Goal: Find specific page/section: Find specific page/section

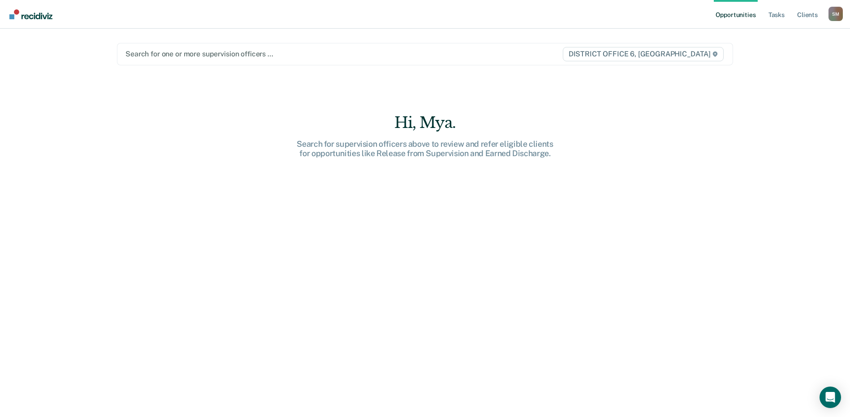
click at [197, 55] on div at bounding box center [334, 54] width 419 height 10
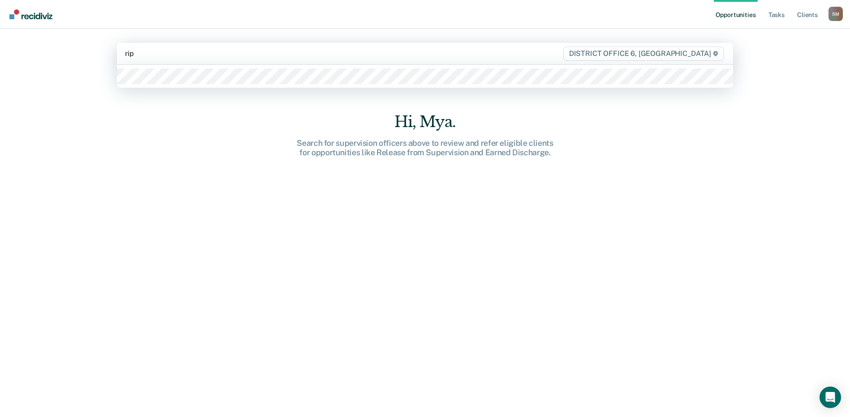
type input "ripl"
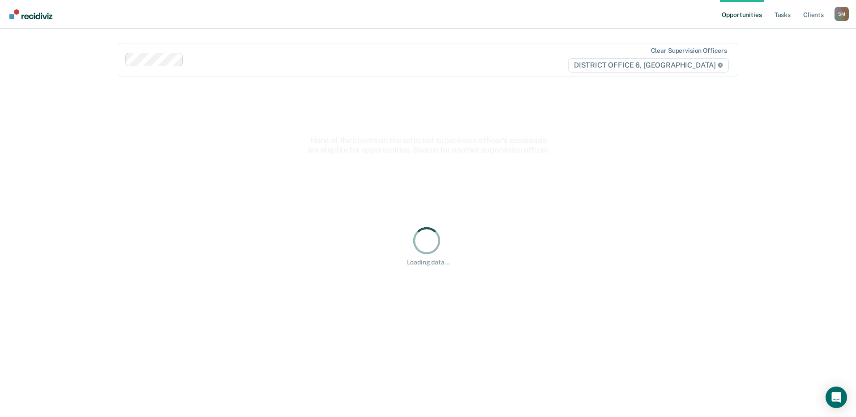
click at [151, 116] on div "Loading data..." at bounding box center [428, 245] width 621 height 317
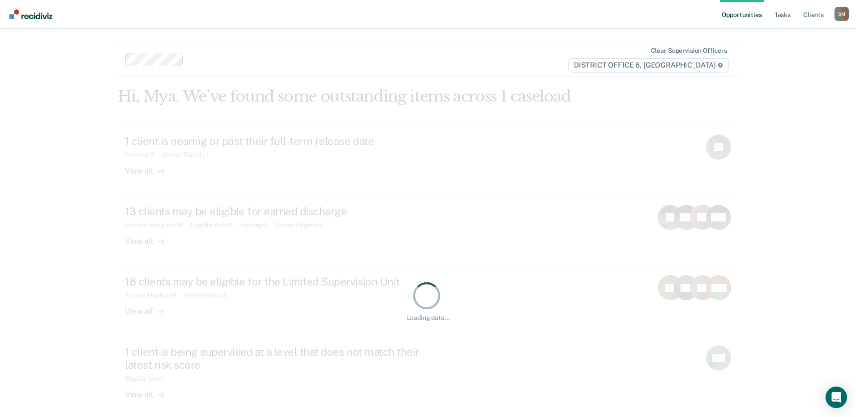
click at [802, 81] on div "Opportunities Tasks Client s [PERSON_NAME] [PERSON_NAME] Profile How it works L…" at bounding box center [428, 264] width 856 height 528
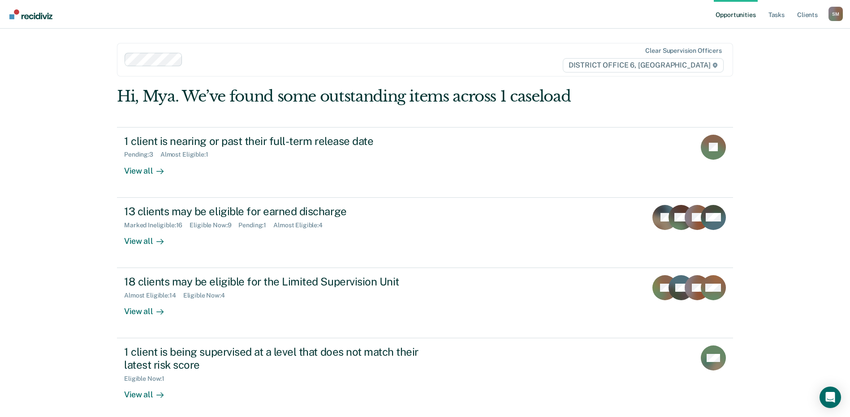
click at [802, 81] on div "Opportunities Tasks Client s [PERSON_NAME] [PERSON_NAME] Profile How it works L…" at bounding box center [425, 264] width 850 height 528
drag, startPoint x: 801, startPoint y: 69, endPoint x: 797, endPoint y: 8, distance: 61.5
click at [801, 64] on div "Opportunities Tasks Client s [PERSON_NAME] [PERSON_NAME] Profile How it works L…" at bounding box center [425, 264] width 850 height 528
click at [807, 17] on link "Client s" at bounding box center [807, 14] width 24 height 29
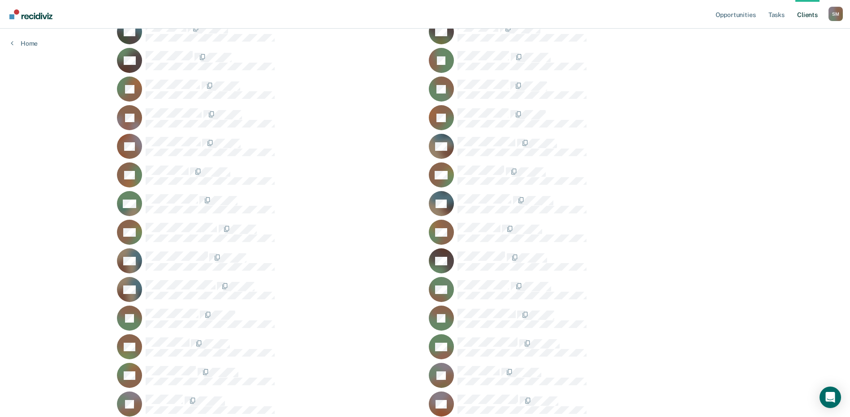
scroll to position [761, 0]
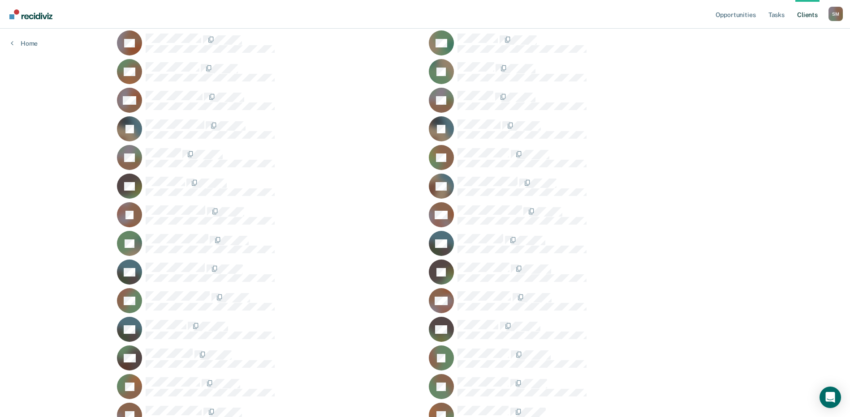
scroll to position [314, 0]
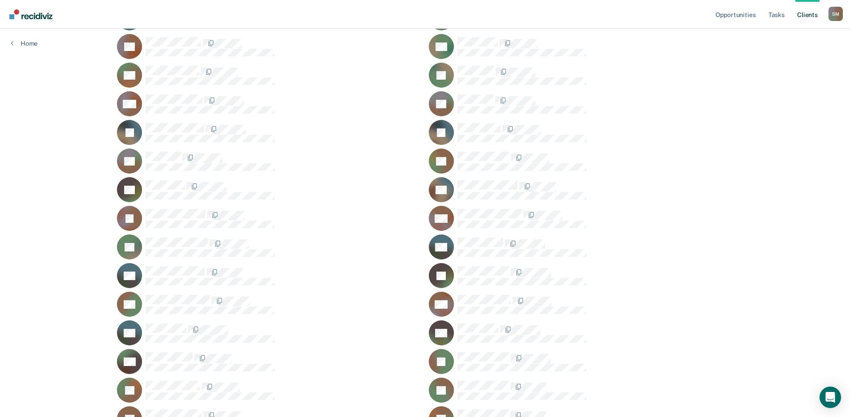
click at [641, 289] on ul "DA BB LB DB PB VB DB TB CB MB MC AC GC KC LC RD KD JD MD EE JE JE EE LE PE CF R…" at bounding box center [425, 333] width 616 height 1000
click at [750, 104] on div "Opportunities Tasks Client s [PERSON_NAME] [PERSON_NAME] Profile How it works L…" at bounding box center [425, 277] width 850 height 1182
click at [395, 12] on nav "Opportunities Tasks Client s [PERSON_NAME] [PERSON_NAME] Profile How it works L…" at bounding box center [424, 14] width 835 height 28
click at [423, 21] on nav "Opportunities Tasks Client s [PERSON_NAME] [PERSON_NAME] Profile How it works L…" at bounding box center [424, 14] width 835 height 28
click at [457, 9] on nav "Opportunities Tasks Client s [PERSON_NAME] [PERSON_NAME] Profile How it works L…" at bounding box center [424, 14] width 835 height 28
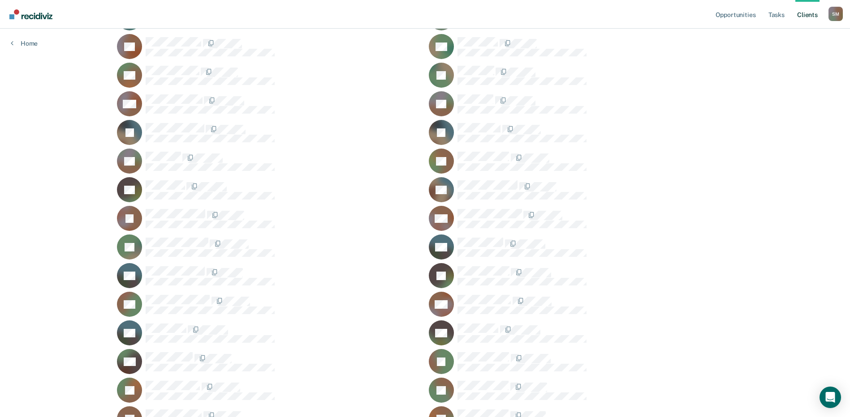
click at [434, 11] on nav "Opportunities Tasks Client s [PERSON_NAME] [PERSON_NAME] Profile How it works L…" at bounding box center [424, 14] width 835 height 28
click at [430, 11] on nav "Opportunities Tasks Client s [PERSON_NAME] [PERSON_NAME] Profile How it works L…" at bounding box center [424, 14] width 835 height 28
click at [473, 21] on nav "Opportunities Tasks Client s [PERSON_NAME] [PERSON_NAME] Profile How it works L…" at bounding box center [424, 14] width 835 height 28
click at [458, 20] on nav "Opportunities Tasks Client s [PERSON_NAME] [PERSON_NAME] Profile How it works L…" at bounding box center [424, 14] width 835 height 28
click at [452, 20] on nav "Opportunities Tasks Client s [PERSON_NAME] [PERSON_NAME] Profile How it works L…" at bounding box center [424, 14] width 835 height 28
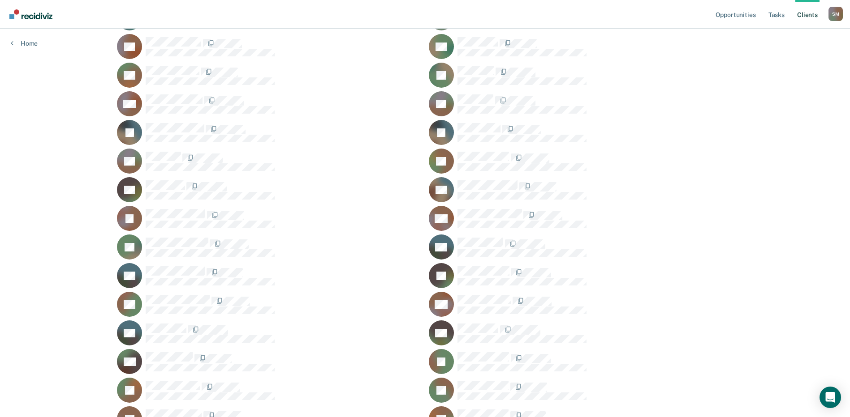
click at [40, 243] on div "Opportunities Tasks Client s [PERSON_NAME] [PERSON_NAME] Profile How it works L…" at bounding box center [425, 277] width 850 height 1182
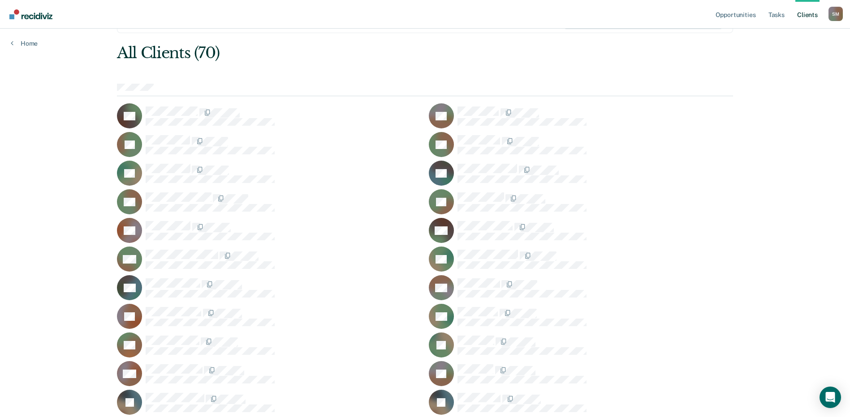
scroll to position [0, 0]
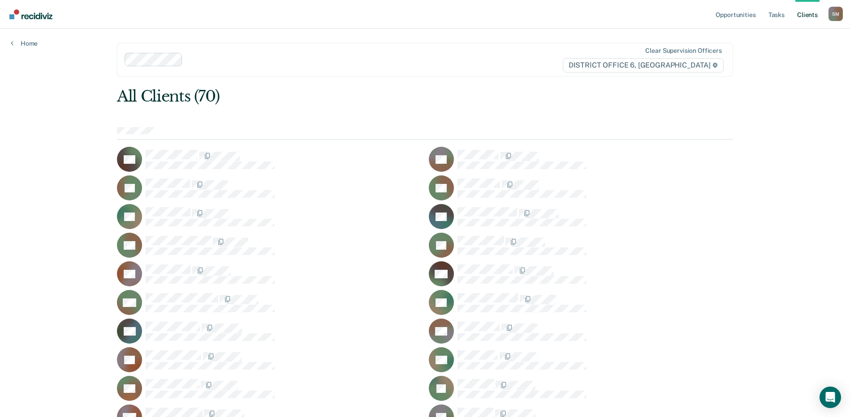
click at [470, 96] on div "All Clients (70)" at bounding box center [363, 96] width 493 height 18
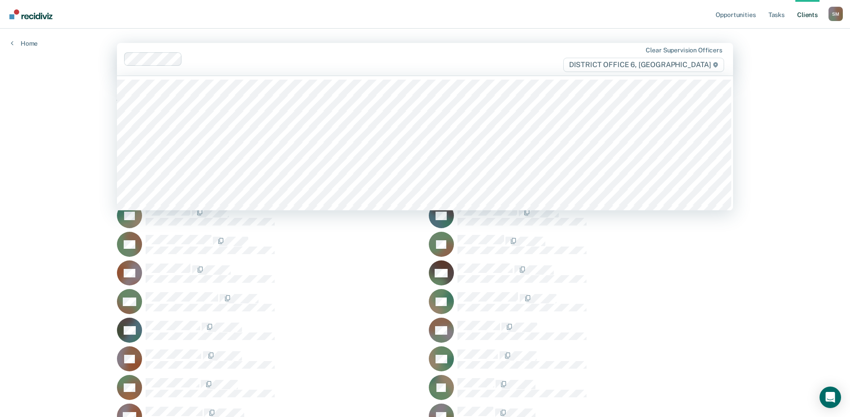
click at [457, 61] on div at bounding box center [365, 59] width 358 height 10
drag, startPoint x: 464, startPoint y: 21, endPoint x: 468, endPoint y: 38, distance: 17.7
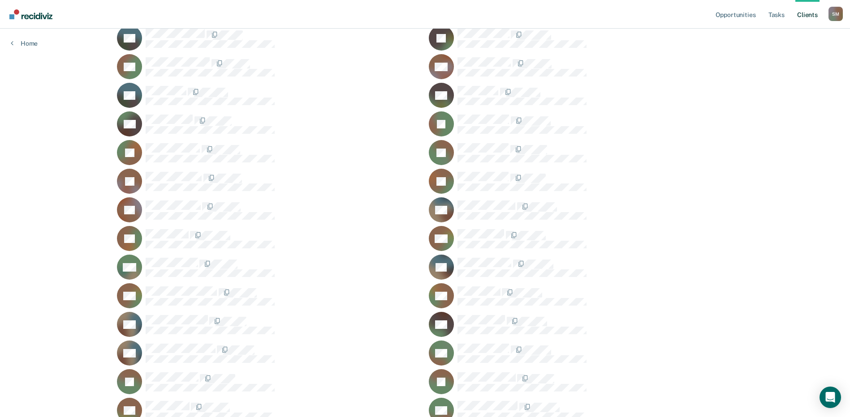
scroll to position [537, 0]
